Goal: Register for event/course

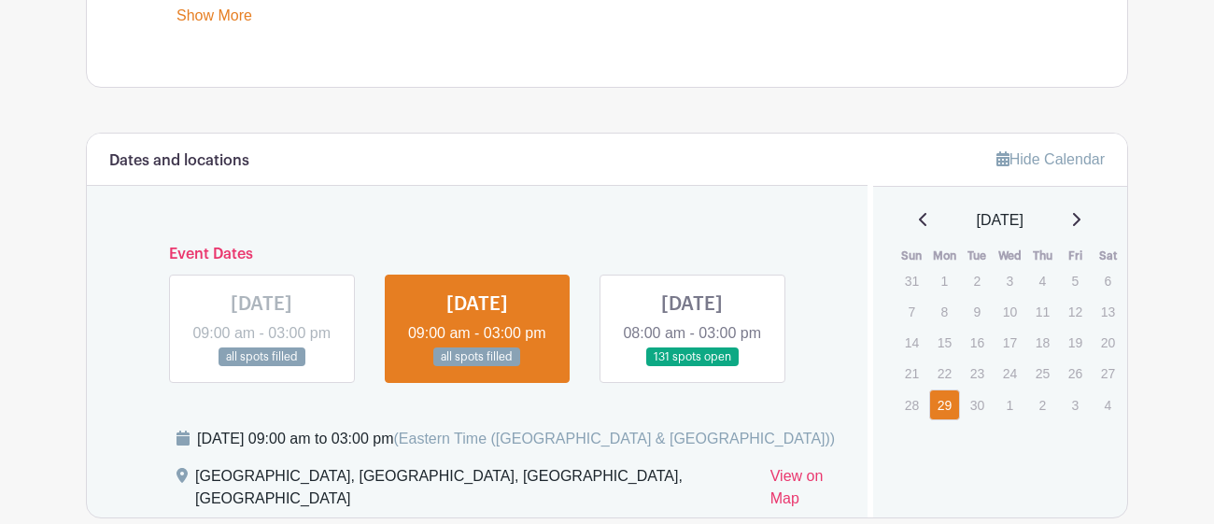
scroll to position [962, 0]
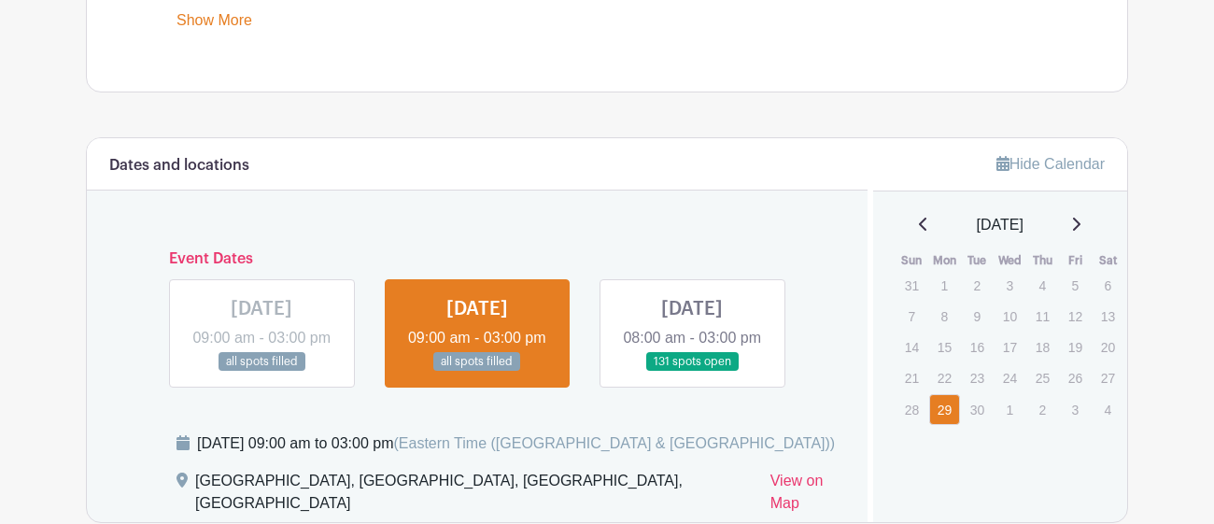
click at [692, 372] on link at bounding box center [692, 372] width 0 height 0
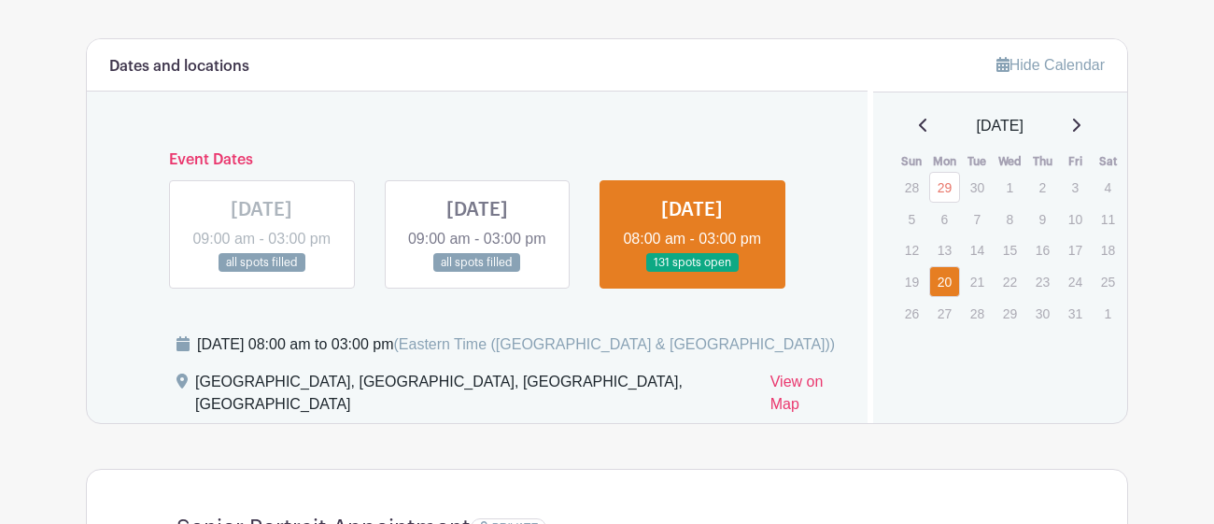
scroll to position [1061, 0]
click at [477, 272] on link at bounding box center [477, 272] width 0 height 0
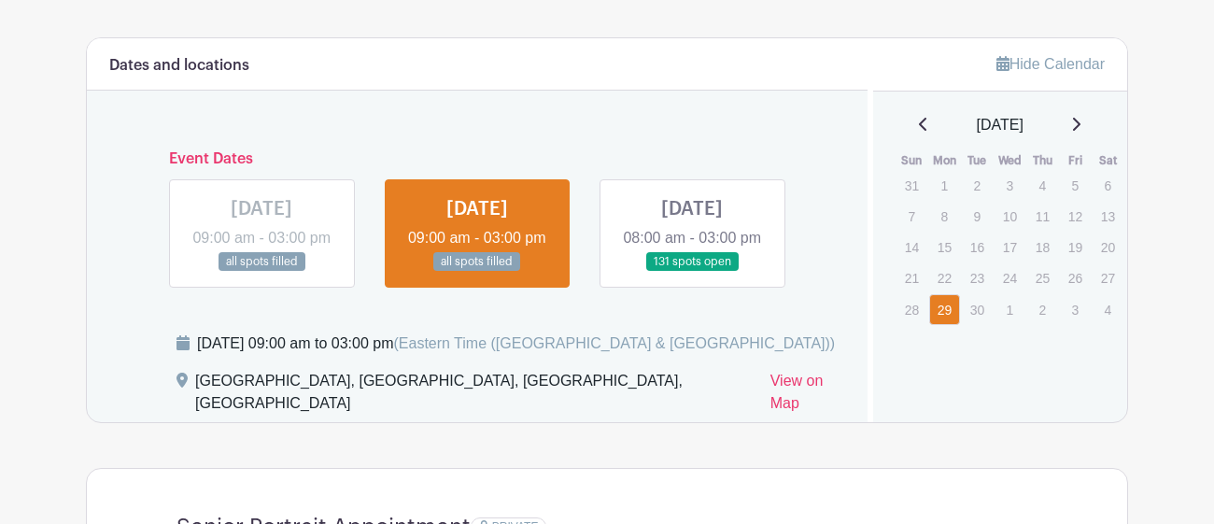
click at [692, 272] on link at bounding box center [692, 272] width 0 height 0
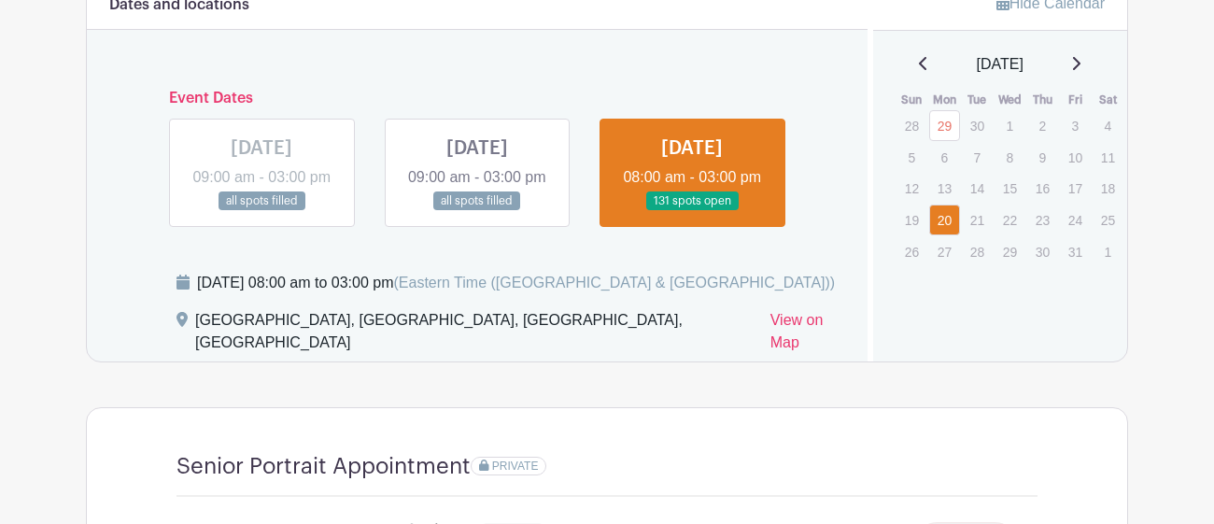
scroll to position [1118, 0]
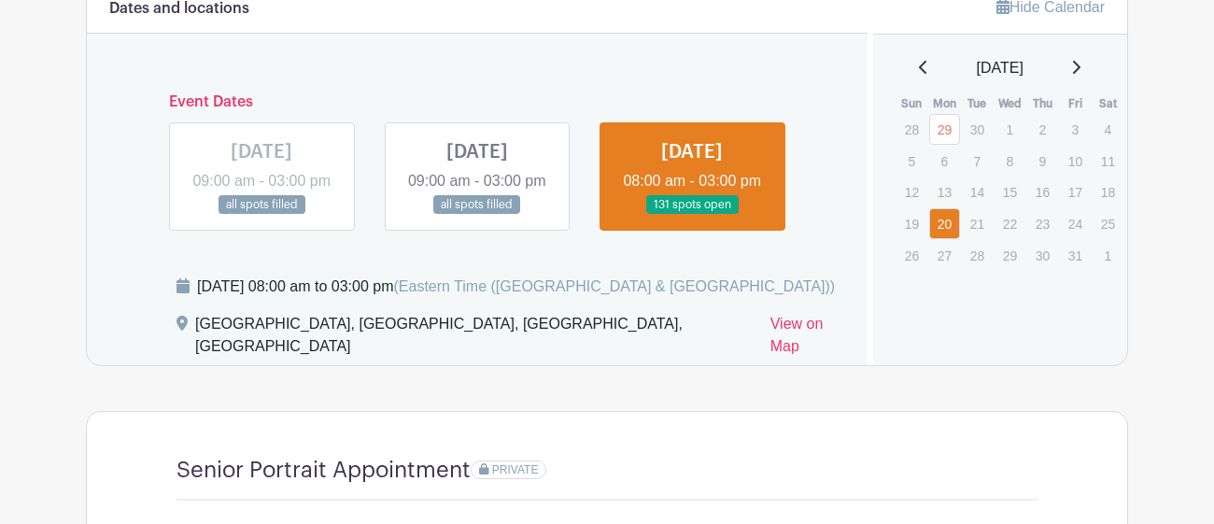
click at [477, 215] on link at bounding box center [477, 215] width 0 height 0
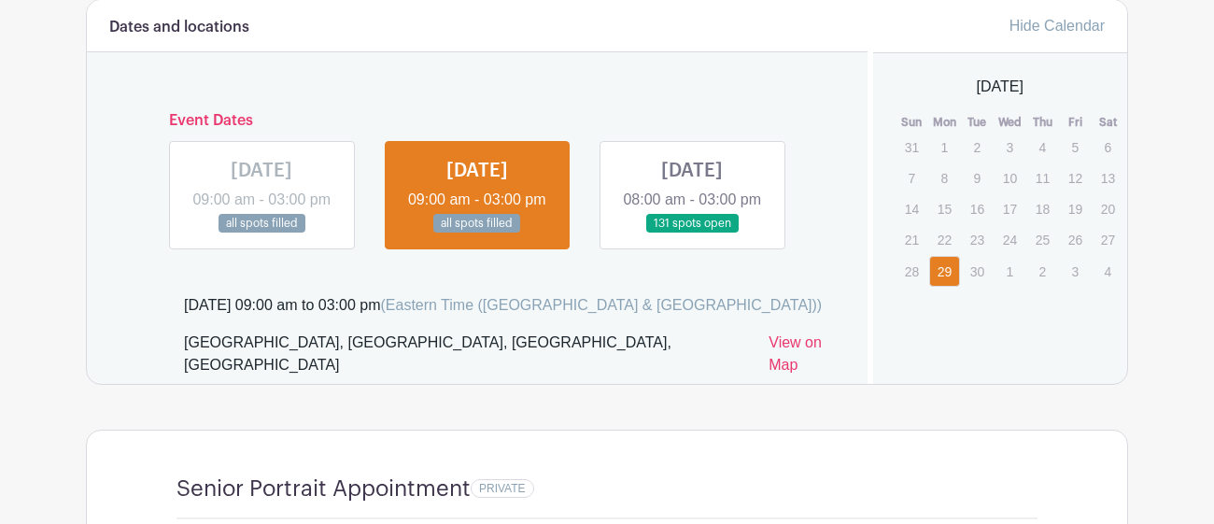
scroll to position [1089, 0]
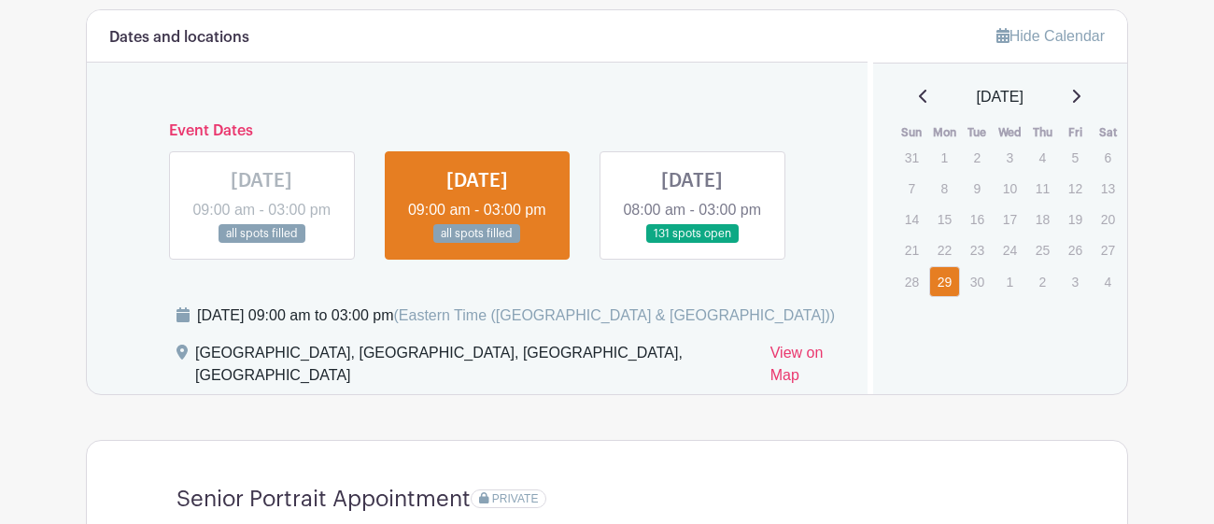
click at [692, 244] on link at bounding box center [692, 244] width 0 height 0
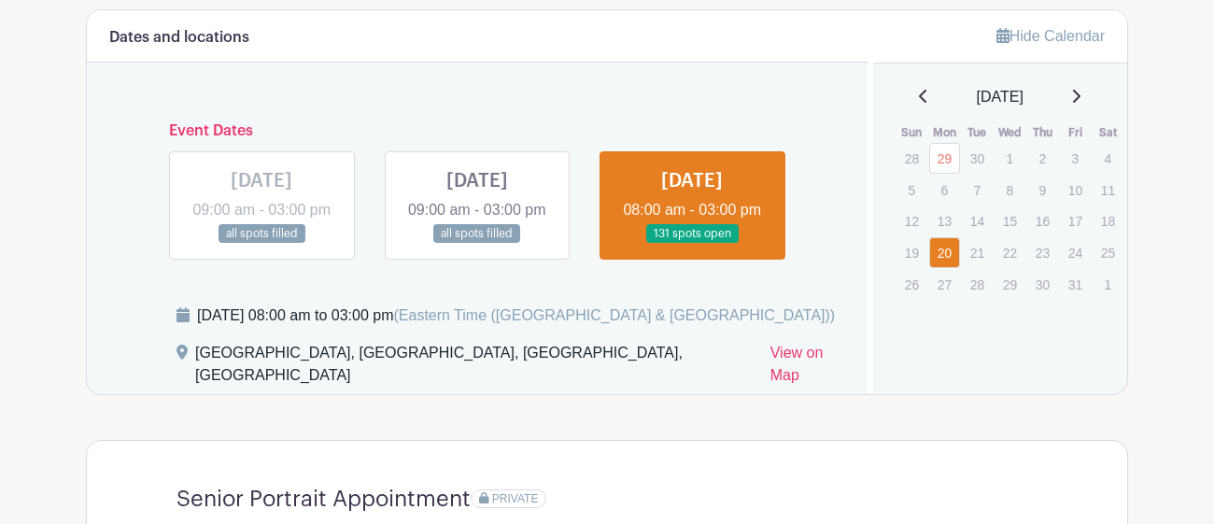
click at [477, 244] on link at bounding box center [477, 244] width 0 height 0
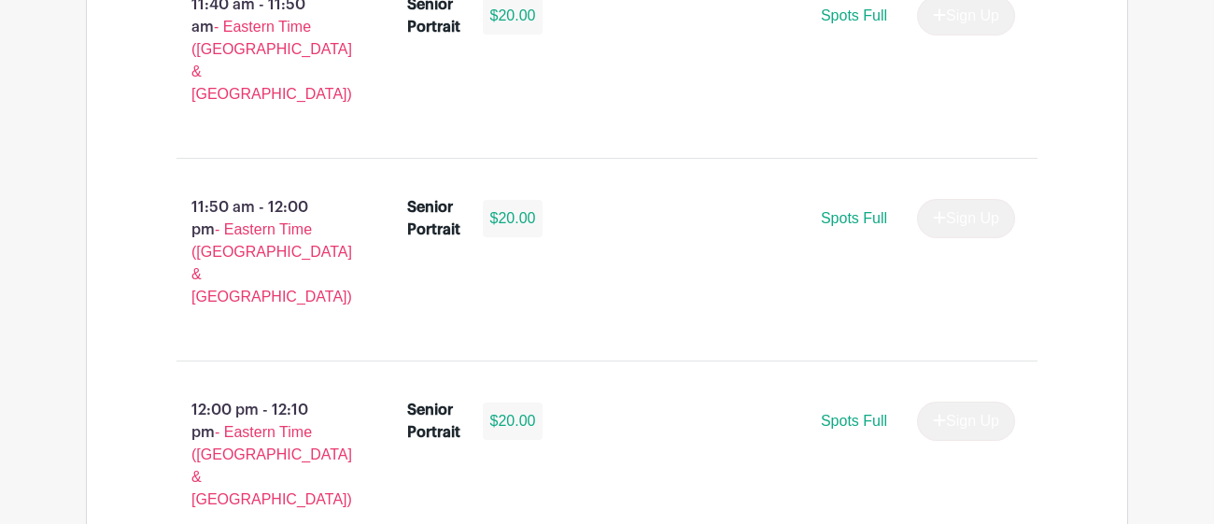
scroll to position [4883, 0]
